Goal: Information Seeking & Learning: Learn about a topic

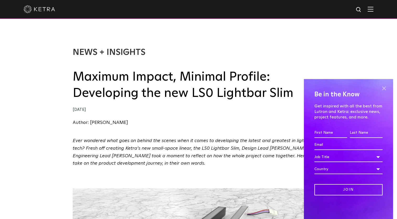
click at [385, 88] on span at bounding box center [384, 88] width 8 height 8
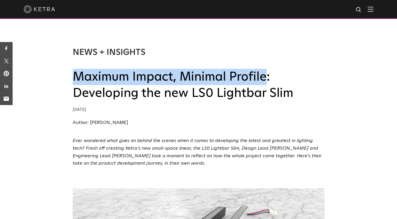
drag, startPoint x: 75, startPoint y: 81, endPoint x: 267, endPoint y: 76, distance: 192.1
click at [267, 76] on h2 "Maximum Impact, Minimal Profile: Developing the new LS0 Lightbar Slim" at bounding box center [199, 85] width 252 height 33
copy h2 "Maximum Impact, Minimal Profile"
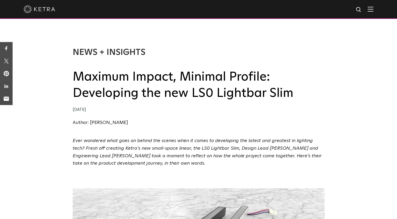
click at [182, 116] on div "News + Insights Maximum Impact, Minimal Profile: Developing the new LS0 Lightba…" at bounding box center [199, 86] width 252 height 79
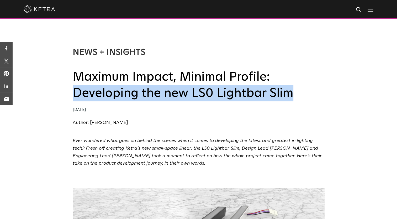
drag, startPoint x: 73, startPoint y: 95, endPoint x: 301, endPoint y: 97, distance: 228.0
click at [301, 97] on h2 "Maximum Impact, Minimal Profile: Developing the new LS0 Lightbar Slim" at bounding box center [199, 85] width 252 height 33
copy h2 "Developing the new LS0 Lightbar Slim"
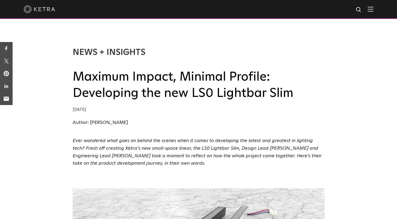
click at [69, 76] on div "News + Insights Maximum Impact, Minimal Profile: Developing the new LS0 Lightba…" at bounding box center [198, 81] width 397 height 111
drag, startPoint x: 71, startPoint y: 52, endPoint x: 149, endPoint y: 56, distance: 78.0
click at [149, 56] on div "News + Insights Maximum Impact, Minimal Profile: Developing the new LS0 Lightba…" at bounding box center [198, 81] width 397 height 111
copy link "News + Insights"
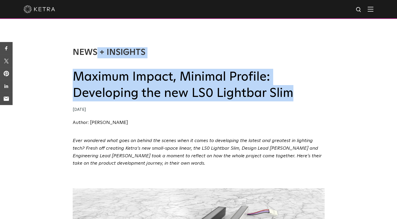
drag, startPoint x: 71, startPoint y: 78, endPoint x: 293, endPoint y: 92, distance: 222.7
click at [293, 92] on div "News + Insights Maximum Impact, Minimal Profile: Developing the new LS0 Lightba…" at bounding box center [198, 81] width 397 height 111
click at [293, 92] on h2 "Maximum Impact, Minimal Profile: Developing the new LS0 Lightbar Slim" at bounding box center [199, 85] width 252 height 33
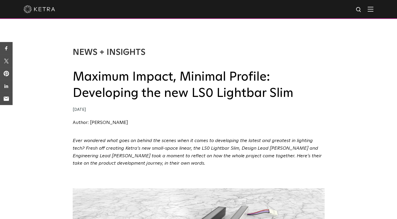
click at [48, 89] on div "News + Insights Maximum Impact, Minimal Profile: Developing the new LS0 Lightba…" at bounding box center [198, 81] width 397 height 111
drag, startPoint x: 71, startPoint y: 75, endPoint x: 301, endPoint y: 106, distance: 231.9
click at [301, 106] on div "News + Insights Maximum Impact, Minimal Profile: Developing the new LS0 Lightba…" at bounding box center [198, 81] width 397 height 111
drag, startPoint x: 301, startPoint y: 106, endPoint x: 296, endPoint y: 94, distance: 13.2
click at [296, 94] on h2 "Maximum Impact, Minimal Profile: Developing the new LS0 Lightbar Slim" at bounding box center [199, 85] width 252 height 33
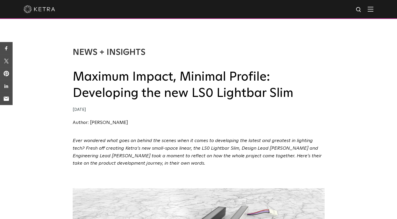
click at [310, 108] on div "[DATE]" at bounding box center [199, 110] width 252 height 8
drag, startPoint x: 288, startPoint y: 98, endPoint x: 294, endPoint y: 94, distance: 6.8
click at [294, 94] on h2 "Maximum Impact, Minimal Profile: Developing the new LS0 Lightbar Slim" at bounding box center [199, 85] width 252 height 33
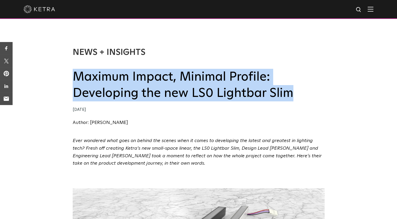
drag, startPoint x: 294, startPoint y: 94, endPoint x: 72, endPoint y: 77, distance: 222.7
click at [73, 77] on h2 "Maximum Impact, Minimal Profile: Developing the new LS0 Lightbar Slim" at bounding box center [199, 85] width 252 height 33
copy h2 "Maximum Impact, Minimal Profile: Developing the new LS0 Lightbar Slim"
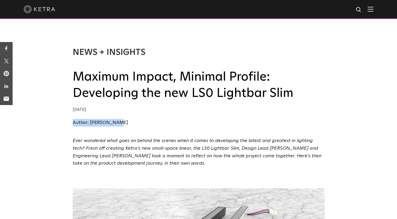
click at [72, 122] on div "News + Insights Maximum Impact, Minimal Profile: Developing the new LS0 Lightba…" at bounding box center [198, 81] width 397 height 111
drag, startPoint x: 123, startPoint y: 123, endPoint x: 90, endPoint y: 126, distance: 32.7
click at [90, 126] on div "News + Insights Maximum Impact, Minimal Profile: Developing the new LS0 Lightba…" at bounding box center [199, 81] width 252 height 111
copy link "[PERSON_NAME]"
drag, startPoint x: 97, startPoint y: 110, endPoint x: 73, endPoint y: 111, distance: 24.7
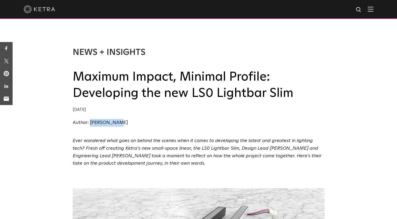
click at [73, 111] on div "[DATE]" at bounding box center [199, 110] width 252 height 8
copy div "[DATE]"
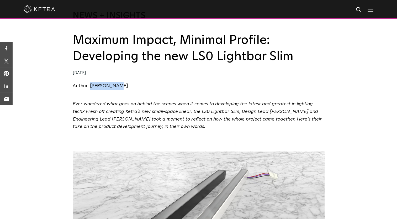
scroll to position [33, 0]
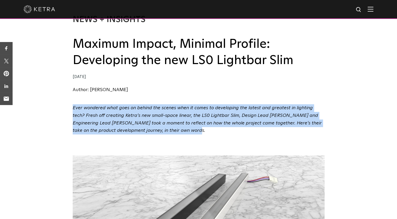
drag, startPoint x: 72, startPoint y: 107, endPoint x: 165, endPoint y: 129, distance: 95.7
click at [165, 129] on div "Ever wondered what goes on behind the scenes when it comes to developing the la…" at bounding box center [198, 123] width 397 height 38
click at [165, 129] on p "Ever wondered what goes on behind the scenes when it comes to developing the la…" at bounding box center [199, 119] width 252 height 30
drag, startPoint x: 68, startPoint y: 107, endPoint x: 163, endPoint y: 138, distance: 99.2
click at [163, 138] on div "Ever wondered what goes on behind the scenes when it comes to developing the la…" at bounding box center [198, 123] width 397 height 38
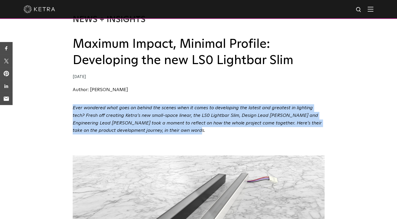
copy span "Ever wondered what goes on behind the scenes when it comes to developing the la…"
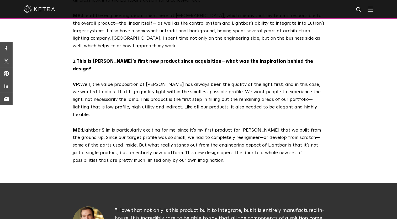
scroll to position [449, 0]
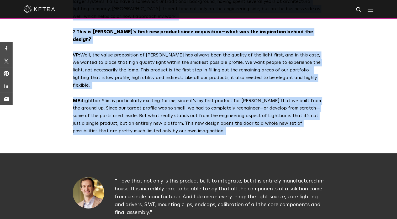
drag, startPoint x: 71, startPoint y: 48, endPoint x: 161, endPoint y: 112, distance: 110.5
click at [161, 112] on div "1. Could you describe your current role, and what part of Lightbar [PERSON_NAME…" at bounding box center [198, 17] width 262 height 236
copy div "2. Lorem ips dolorsit amet consect adip, eli sedd eius te Incididu Utla’e dolor…"
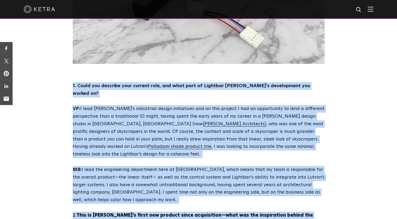
scroll to position [268, 0]
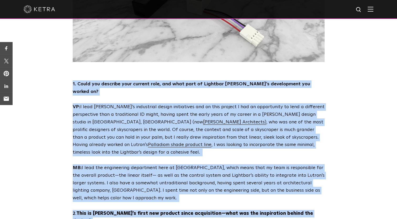
click at [354, 88] on div "1. Could you describe your current role, and what part of Lightbar [PERSON_NAME…" at bounding box center [198, 198] width 397 height 236
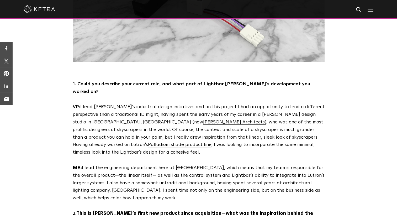
click at [79, 94] on div "1. Could you describe your current role, and what part of Lightbar [PERSON_NAME…" at bounding box center [198, 198] width 262 height 236
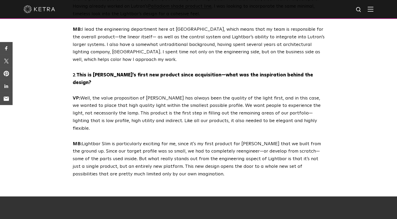
scroll to position [444, 0]
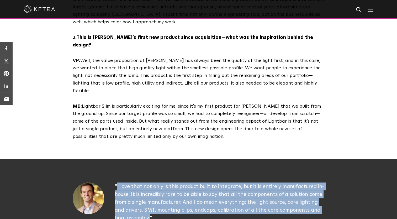
drag, startPoint x: 118, startPoint y: 164, endPoint x: 150, endPoint y: 199, distance: 47.2
click at [150, 199] on div "I love that not only is this product built to integrate, but it is entirely man…" at bounding box center [220, 210] width 210 height 56
copy div "I love that not only is this product built to integrate, but it is entirely man…"
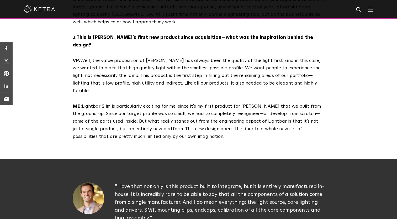
drag, startPoint x: 266, startPoint y: 211, endPoint x: 226, endPoint y: 214, distance: 39.4
copy div "[PERSON_NAME]"
drag, startPoint x: 271, startPoint y: 210, endPoint x: 334, endPoint y: 214, distance: 62.8
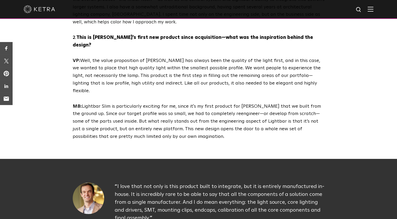
click at [334, 214] on div "I love that not only is this product built to integrate, but it is entirely man…" at bounding box center [199, 210] width 794 height 103
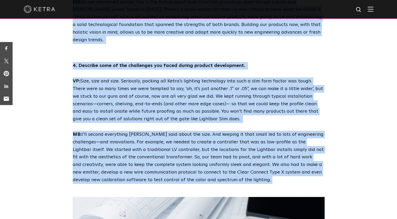
scroll to position [780, 0]
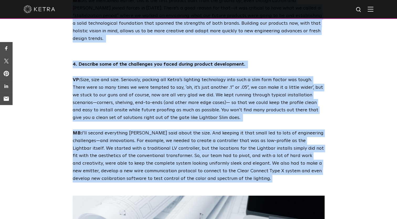
drag, startPoint x: 67, startPoint y: 119, endPoint x: 227, endPoint y: 146, distance: 162.3
click at [227, 146] on div "1. Could you describe your current role, and what part of Lightbar [PERSON_NAME…" at bounding box center [198, 13] width 397 height 1210
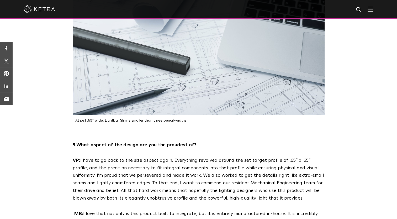
scroll to position [1034, 0]
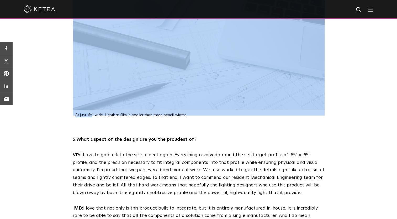
drag, startPoint x: 187, startPoint y: 85, endPoint x: 92, endPoint y: 87, distance: 95.0
click at [92, 87] on div "At just .65" wide, Lightbar Slim is smaller than three pencil-widths" at bounding box center [199, 30] width 252 height 176
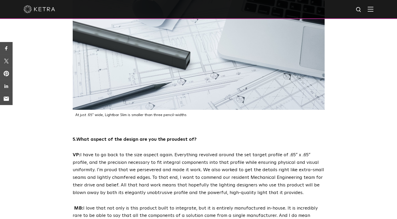
drag, startPoint x: 92, startPoint y: 87, endPoint x: 79, endPoint y: 97, distance: 16.6
drag, startPoint x: 75, startPoint y: 85, endPoint x: 186, endPoint y: 87, distance: 111.5
click at [186, 113] on div "At just .65" wide, Lightbar Slim is smaller than three pencil-widths" at bounding box center [199, 115] width 252 height 4
drag, startPoint x: 186, startPoint y: 87, endPoint x: 76, endPoint y: 86, distance: 110.5
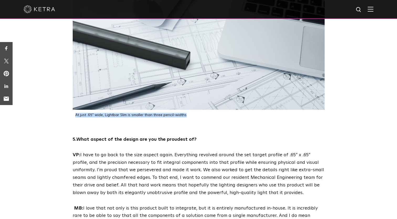
click at [76, 113] on p "At just .65" wide, Lightbar Slim is smaller than three pencil-widths" at bounding box center [199, 115] width 249 height 4
drag, startPoint x: 70, startPoint y: 108, endPoint x: 71, endPoint y: 105, distance: 2.7
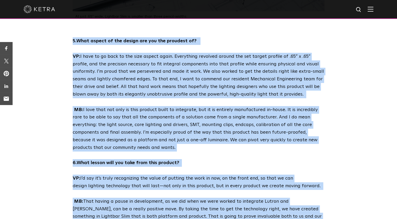
scroll to position [1207, 0]
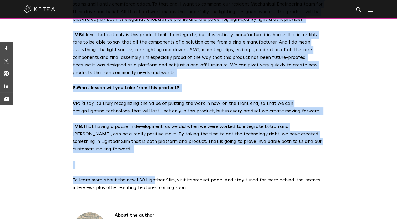
drag, startPoint x: 71, startPoint y: 105, endPoint x: 202, endPoint y: 151, distance: 138.5
click at [202, 151] on div "5. What aspect of the design are you the proudest of? VP: I have to go back to …" at bounding box center [198, 76] width 262 height 229
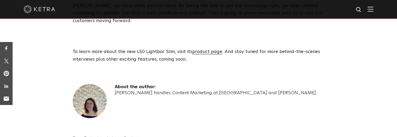
scroll to position [1332, 0]
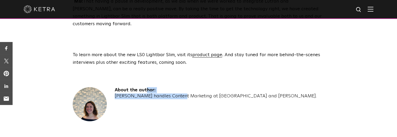
drag, startPoint x: 113, startPoint y: 53, endPoint x: 152, endPoint y: 55, distance: 38.9
click at [152, 87] on div "About the author: [PERSON_NAME] handles Content Marketing at [GEOGRAPHIC_DATA] …" at bounding box center [199, 109] width 252 height 45
drag, startPoint x: 152, startPoint y: 55, endPoint x: 162, endPoint y: 55, distance: 9.4
click at [162, 87] on h4 "About the author:" at bounding box center [216, 90] width 202 height 6
click at [153, 87] on h4 "About the author:" at bounding box center [216, 90] width 202 height 6
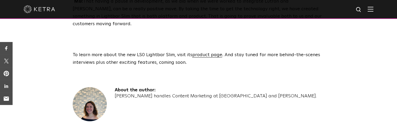
drag, startPoint x: 153, startPoint y: 51, endPoint x: 111, endPoint y: 53, distance: 42.3
click at [111, 87] on div "About the author: [PERSON_NAME] handles Content Marketing at [GEOGRAPHIC_DATA] …" at bounding box center [199, 109] width 252 height 45
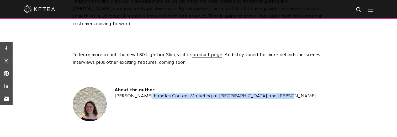
drag, startPoint x: 113, startPoint y: 59, endPoint x: 249, endPoint y: 63, distance: 135.5
click at [249, 87] on div "About the author: [PERSON_NAME] handles Content Marketing at [GEOGRAPHIC_DATA] …" at bounding box center [199, 109] width 252 height 45
click at [182, 87] on div "About the author: [PERSON_NAME] handles Content Marketing at [GEOGRAPHIC_DATA] …" at bounding box center [216, 109] width 202 height 45
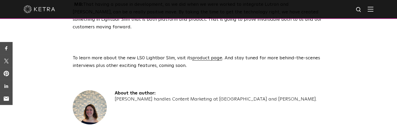
scroll to position [1326, 0]
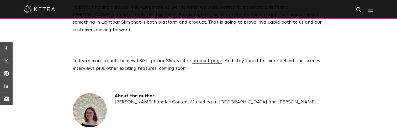
drag, startPoint x: 115, startPoint y: 61, endPoint x: 153, endPoint y: 58, distance: 37.6
click at [153, 93] on h4 "About the author:" at bounding box center [216, 96] width 202 height 6
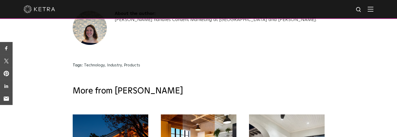
scroll to position [1412, 0]
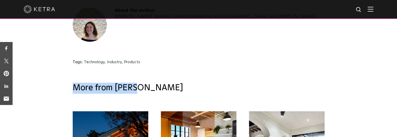
drag, startPoint x: 141, startPoint y: 51, endPoint x: 59, endPoint y: 52, distance: 81.6
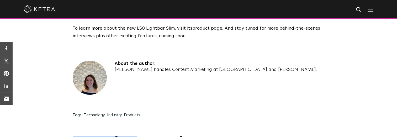
scroll to position [1362, 0]
